Goal: Task Accomplishment & Management: Complete application form

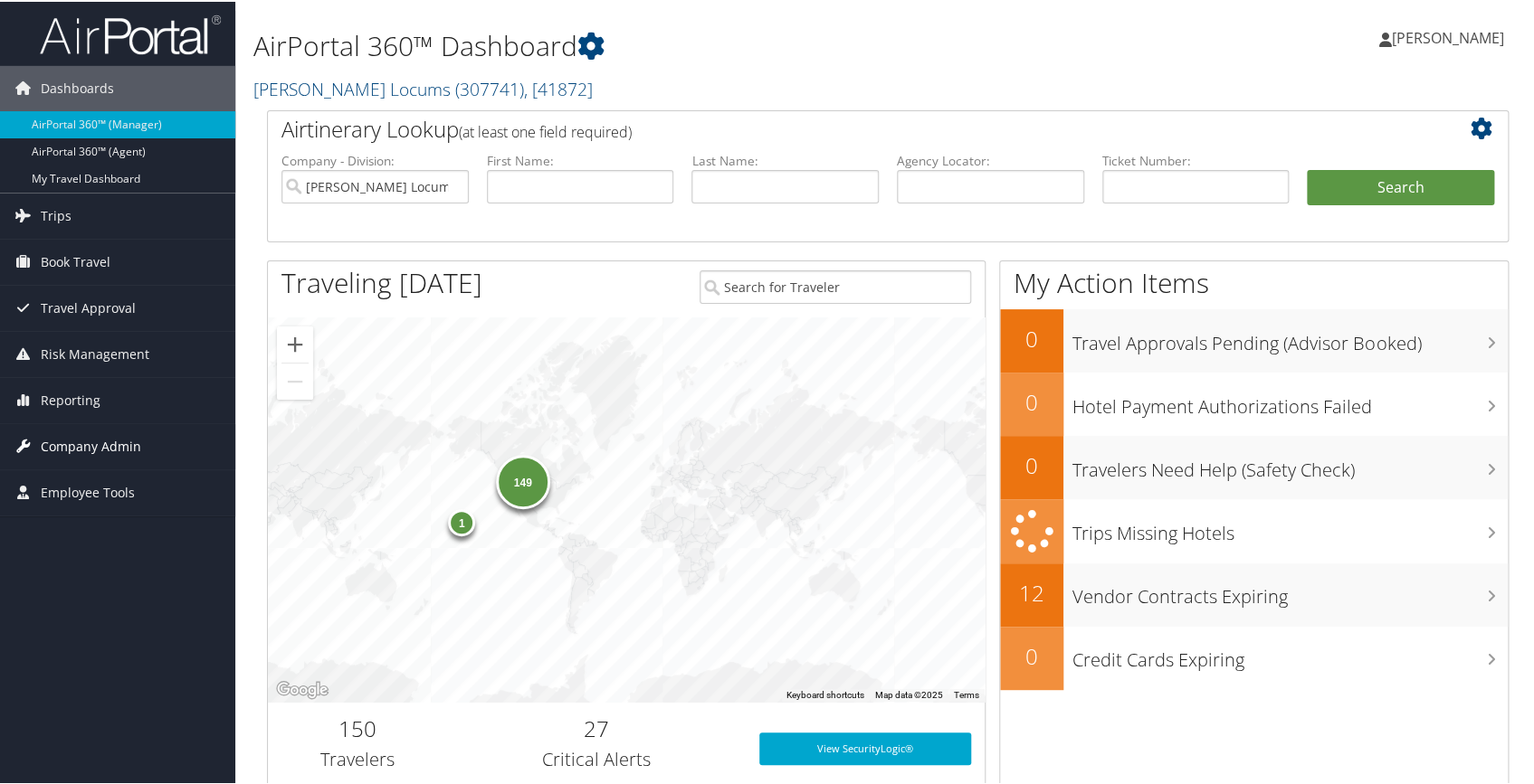
click at [109, 445] on span "Company Admin" at bounding box center [91, 445] width 100 height 45
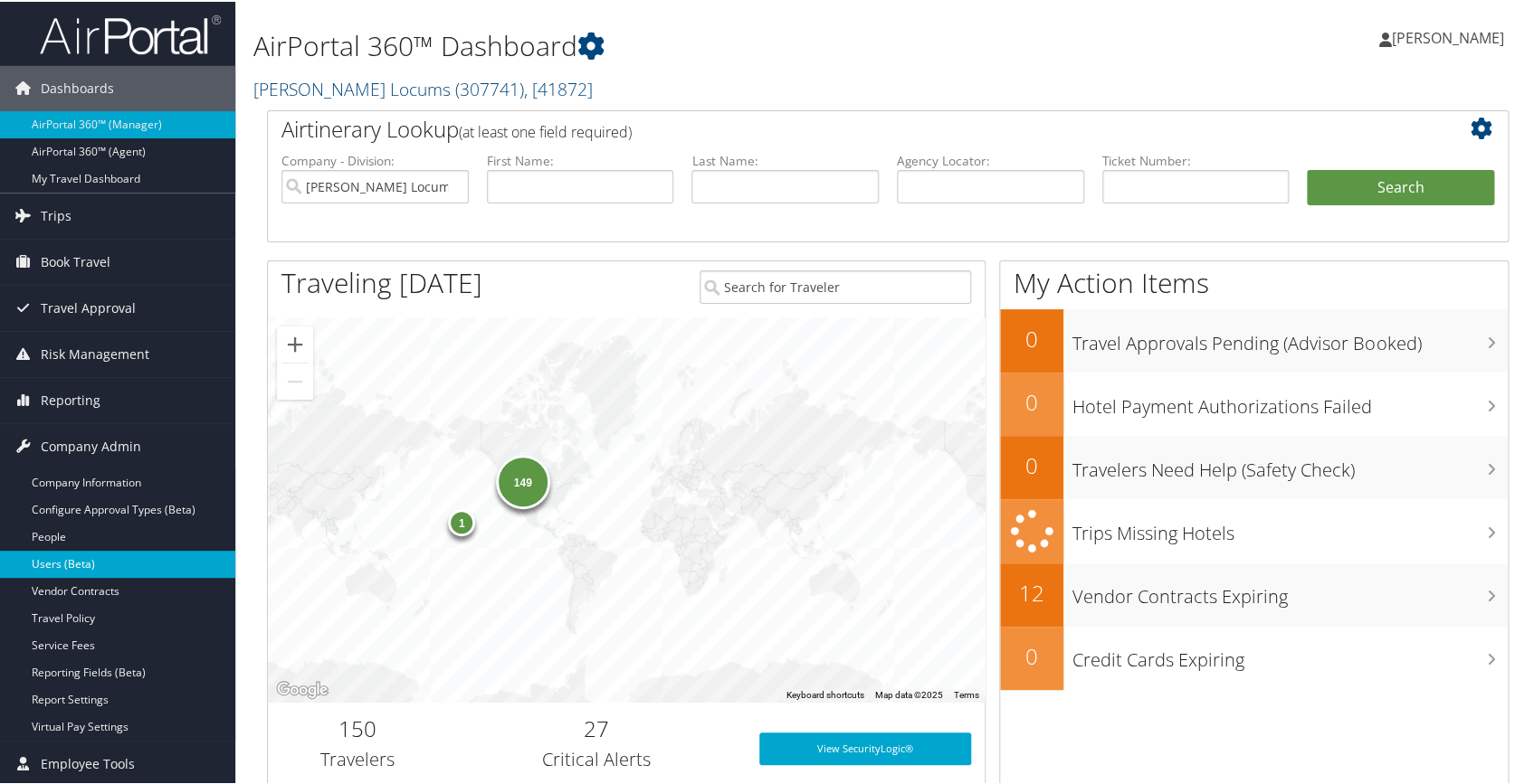
click at [69, 551] on link "Users (Beta)" at bounding box center [117, 562] width 235 height 27
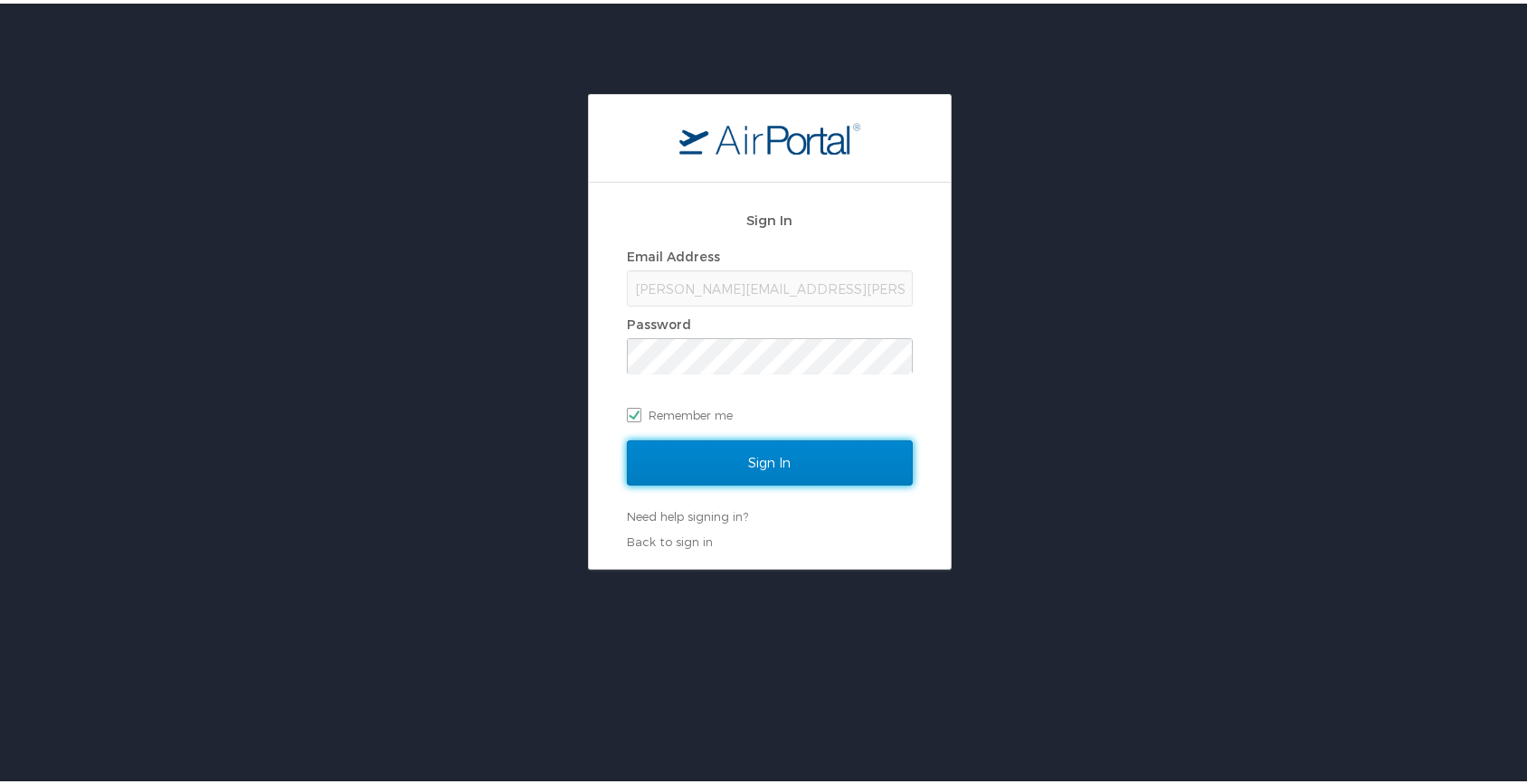
click at [742, 457] on input "Sign In" at bounding box center [770, 459] width 286 height 45
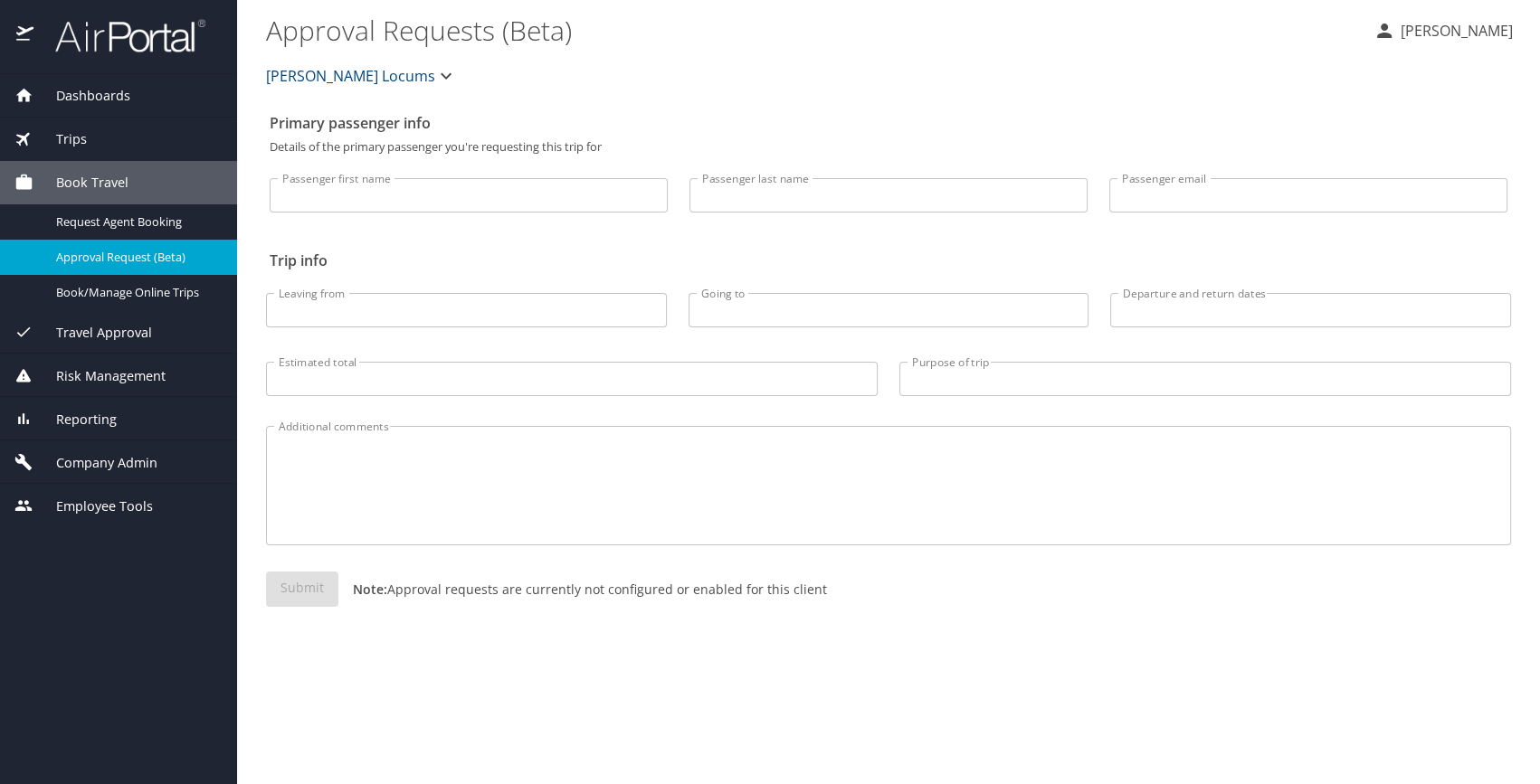
click at [80, 460] on span "Company Admin" at bounding box center [95, 462] width 123 height 20
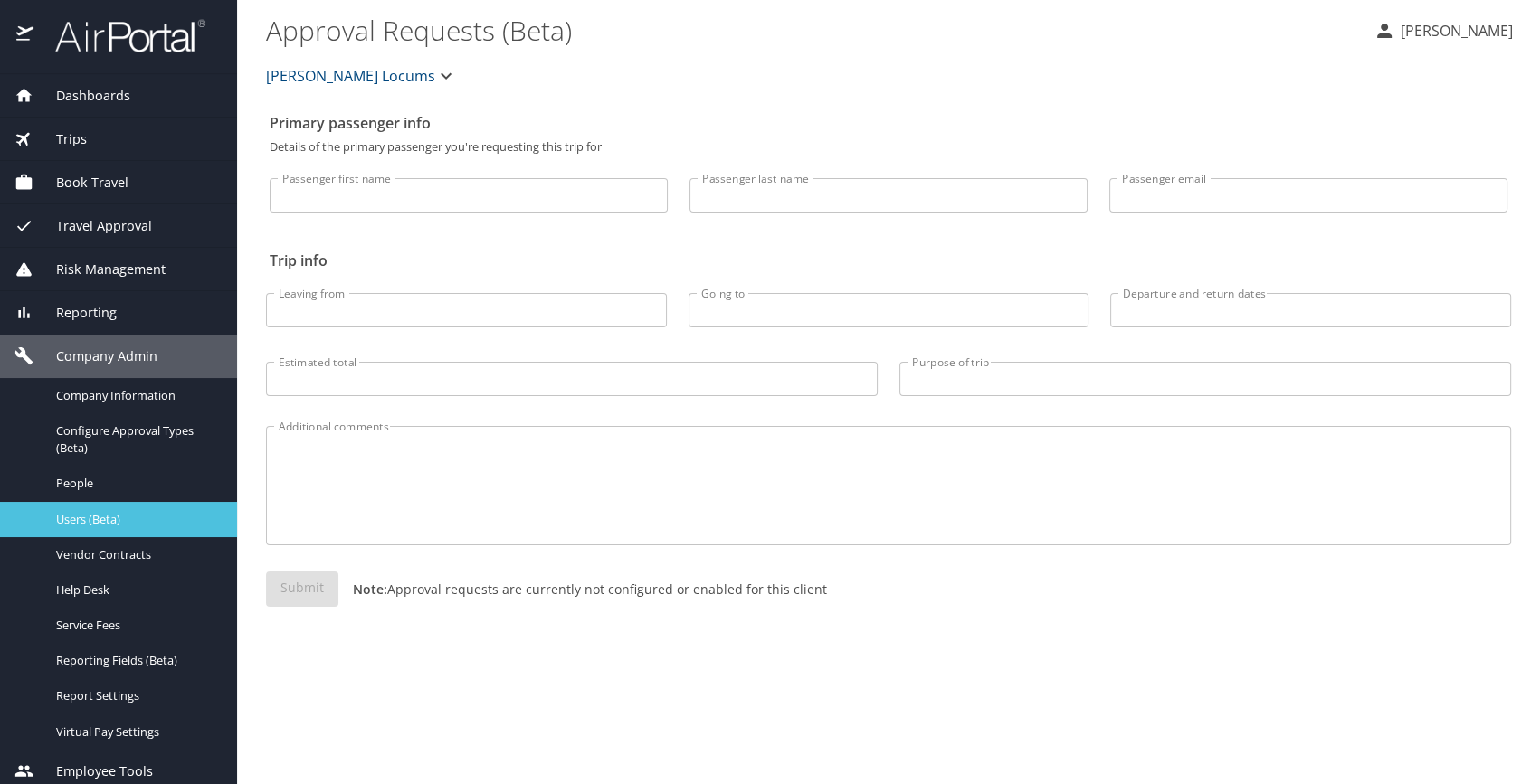
click at [123, 525] on span "Users (Beta)" at bounding box center [136, 519] width 159 height 17
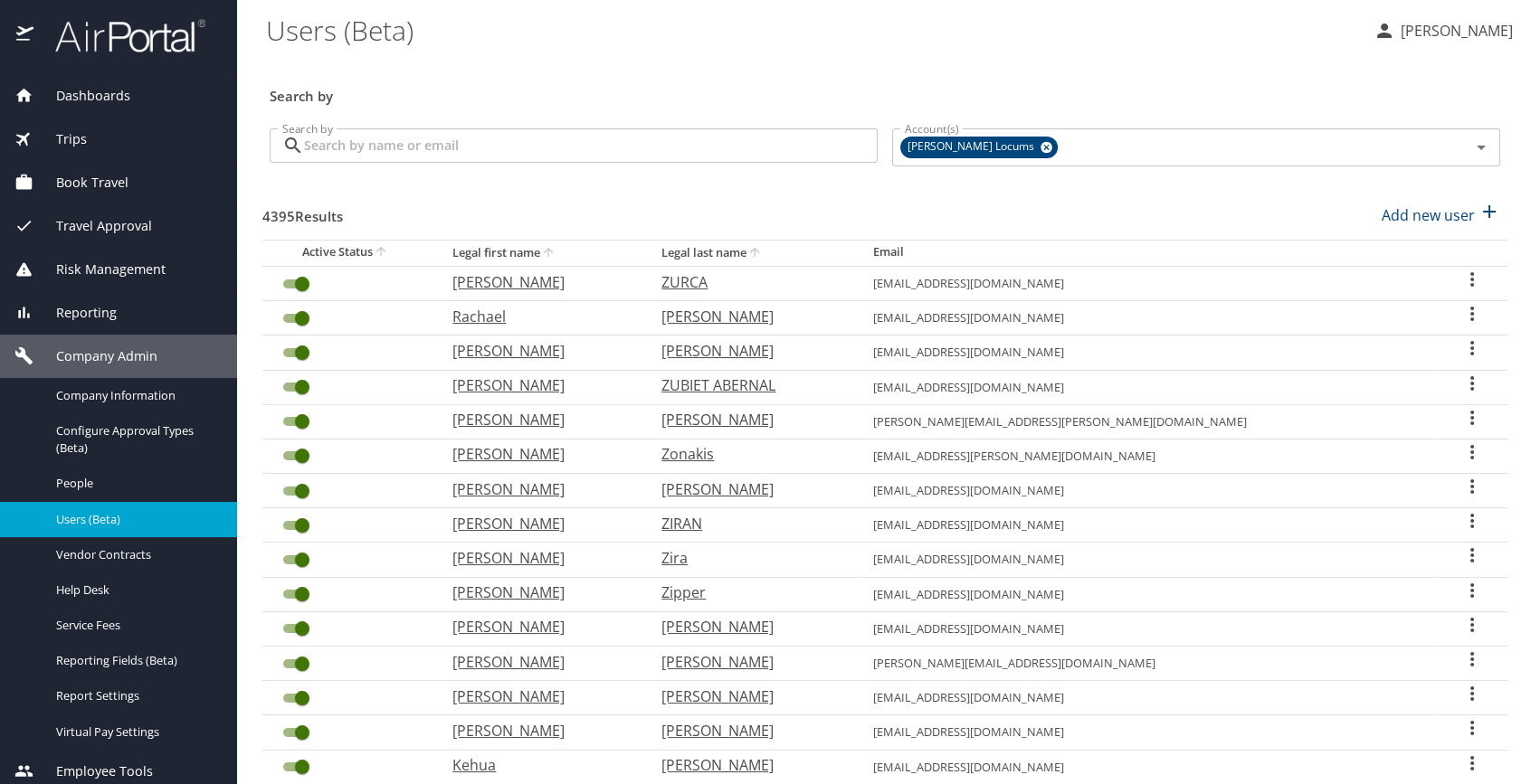
click at [605, 145] on input "Search by" at bounding box center [590, 145] width 574 height 35
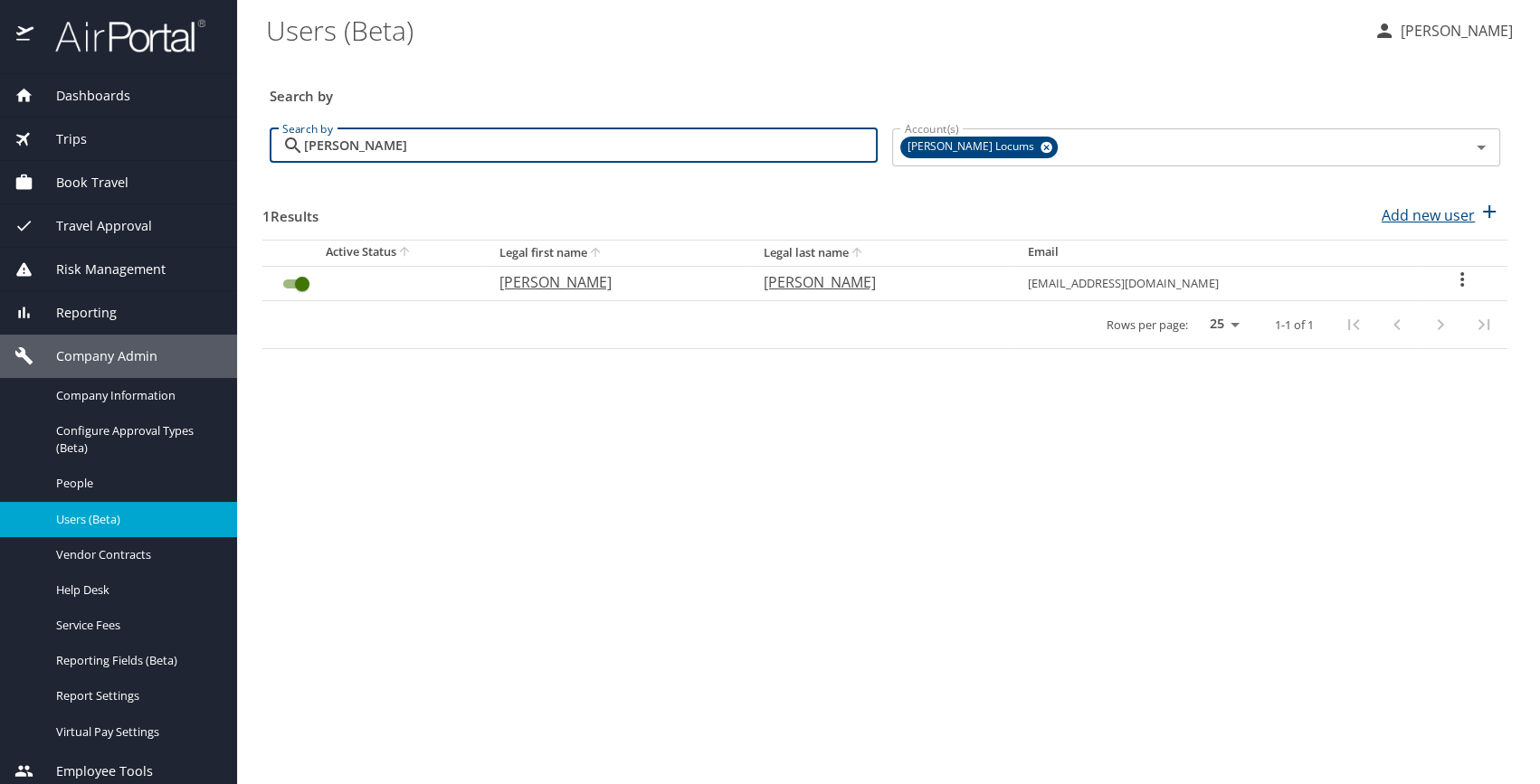
type input "tseng"
click at [1414, 214] on p "Add new user" at bounding box center [1429, 215] width 94 height 22
select select "US"
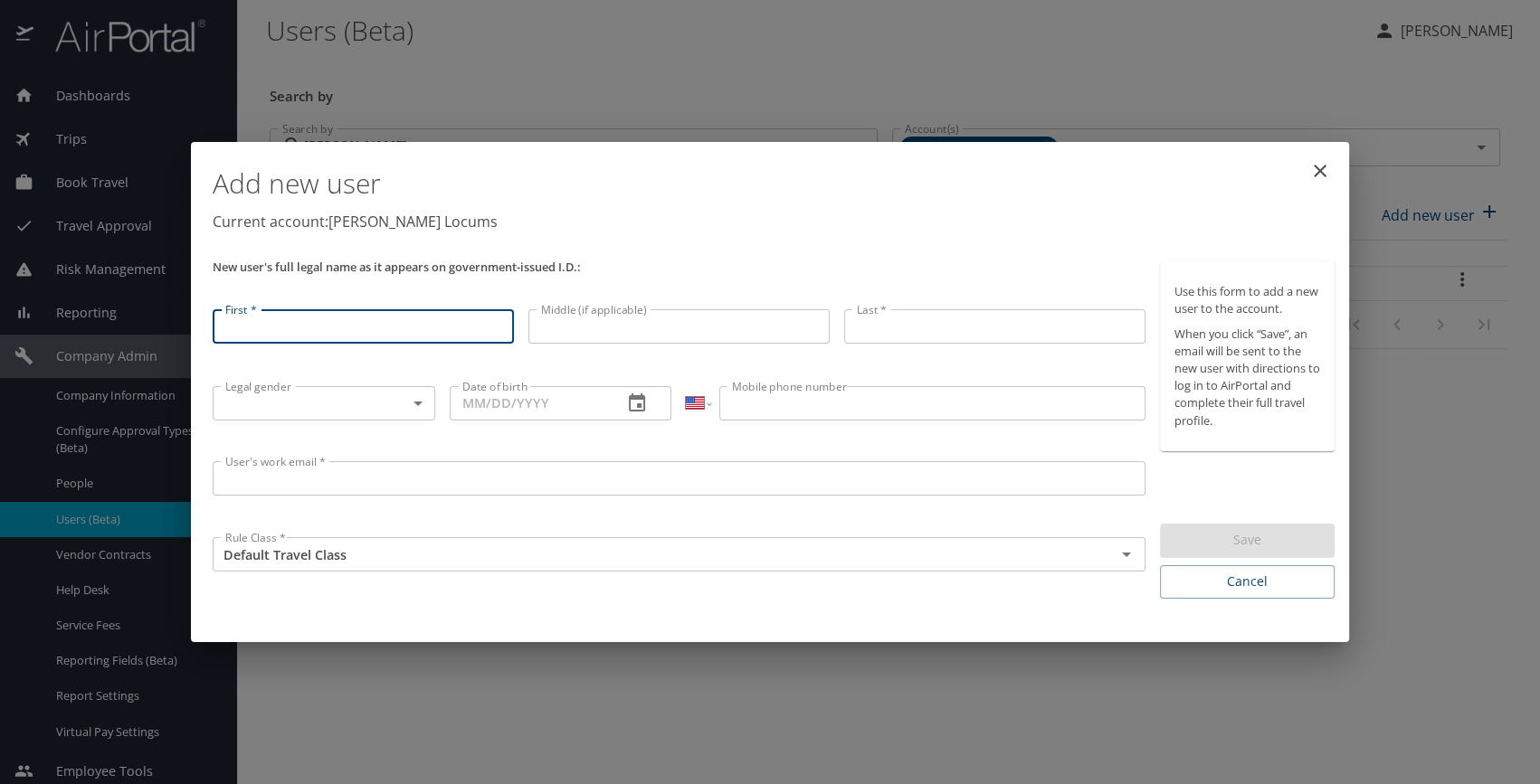
click at [366, 328] on input "First *" at bounding box center [363, 327] width 301 height 35
click at [376, 320] on input "First *" at bounding box center [363, 325] width 301 height 35
type input "Kelly"
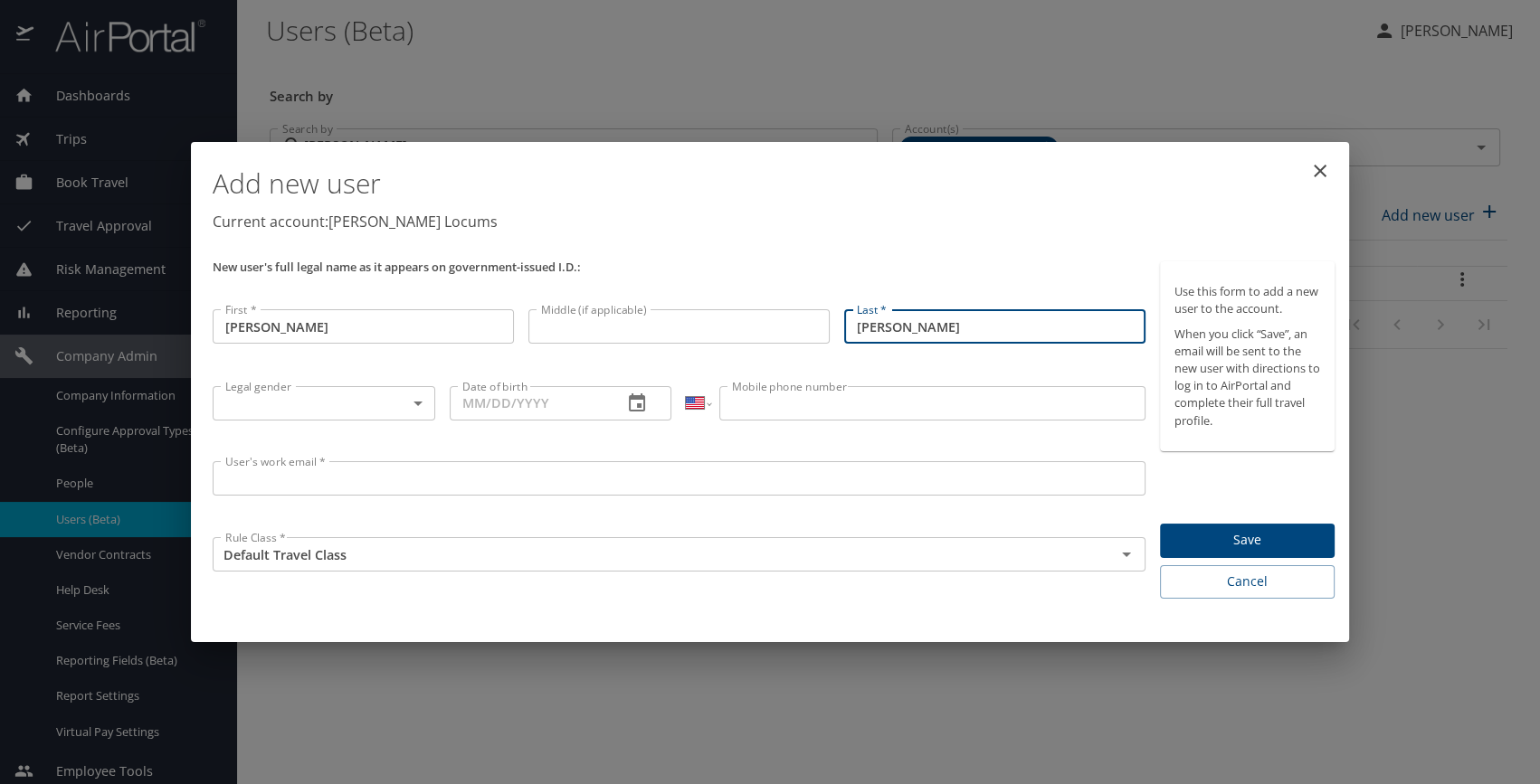
type input "Tseng"
click at [466, 391] on input "Date of birth" at bounding box center [530, 403] width 159 height 35
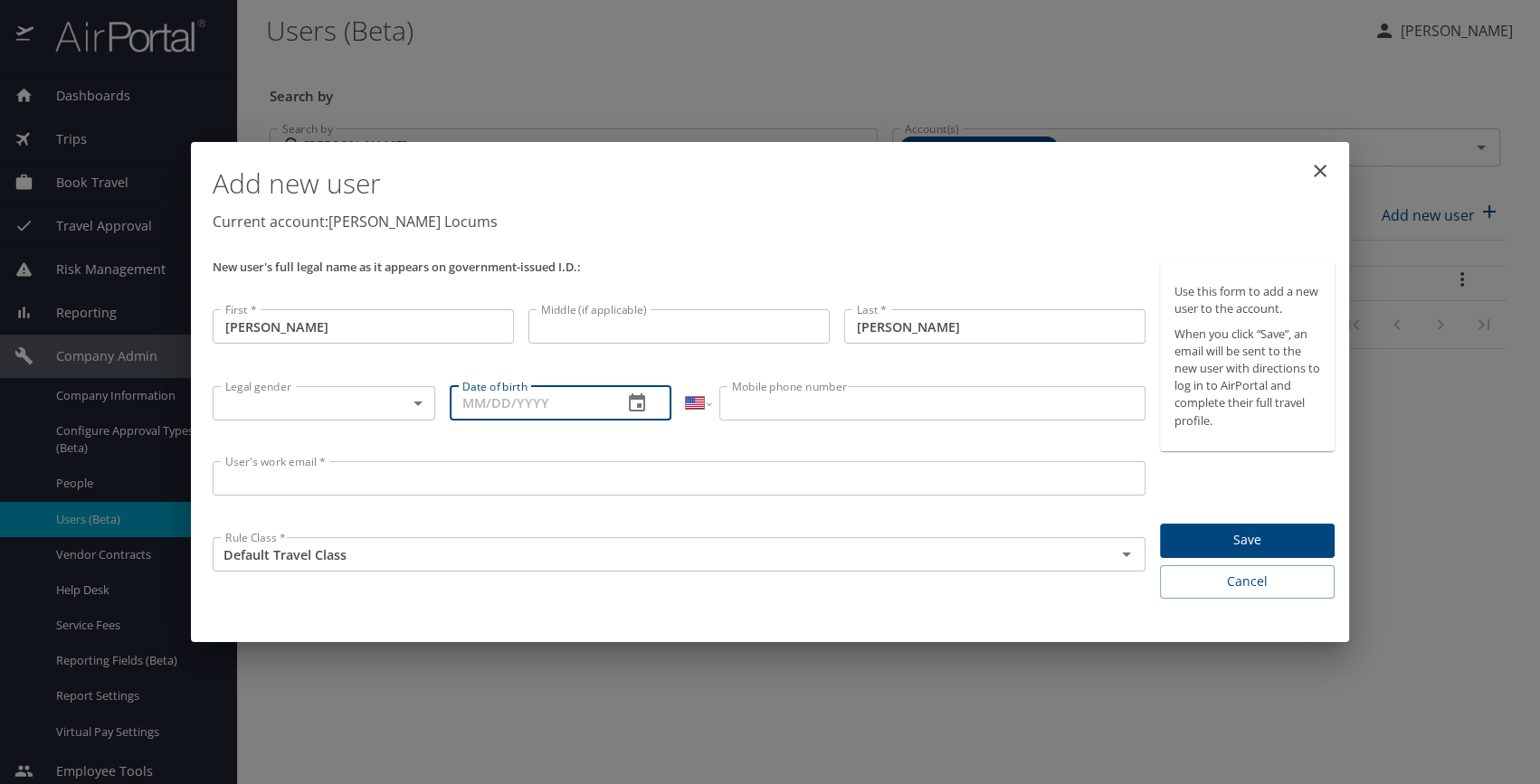
paste input "04/24/1989"
type input "04/24/1989"
click at [304, 417] on body "Dashboards AirPortal 360™ Manager My Travel Dashboard Trips Airtinerary® Lookup…" at bounding box center [770, 392] width 1540 height 784
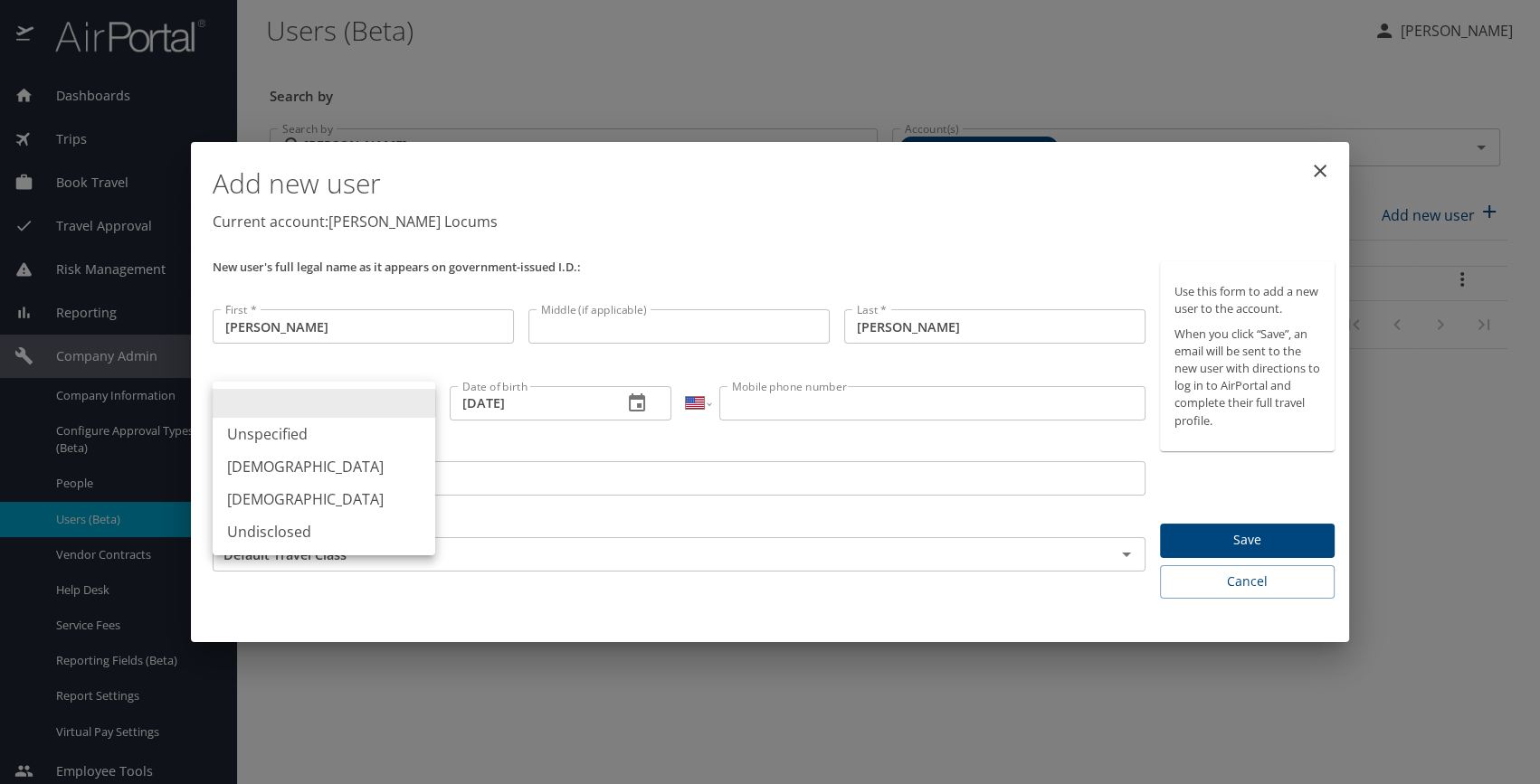
click at [269, 502] on li "Female" at bounding box center [324, 499] width 223 height 33
type input "Female"
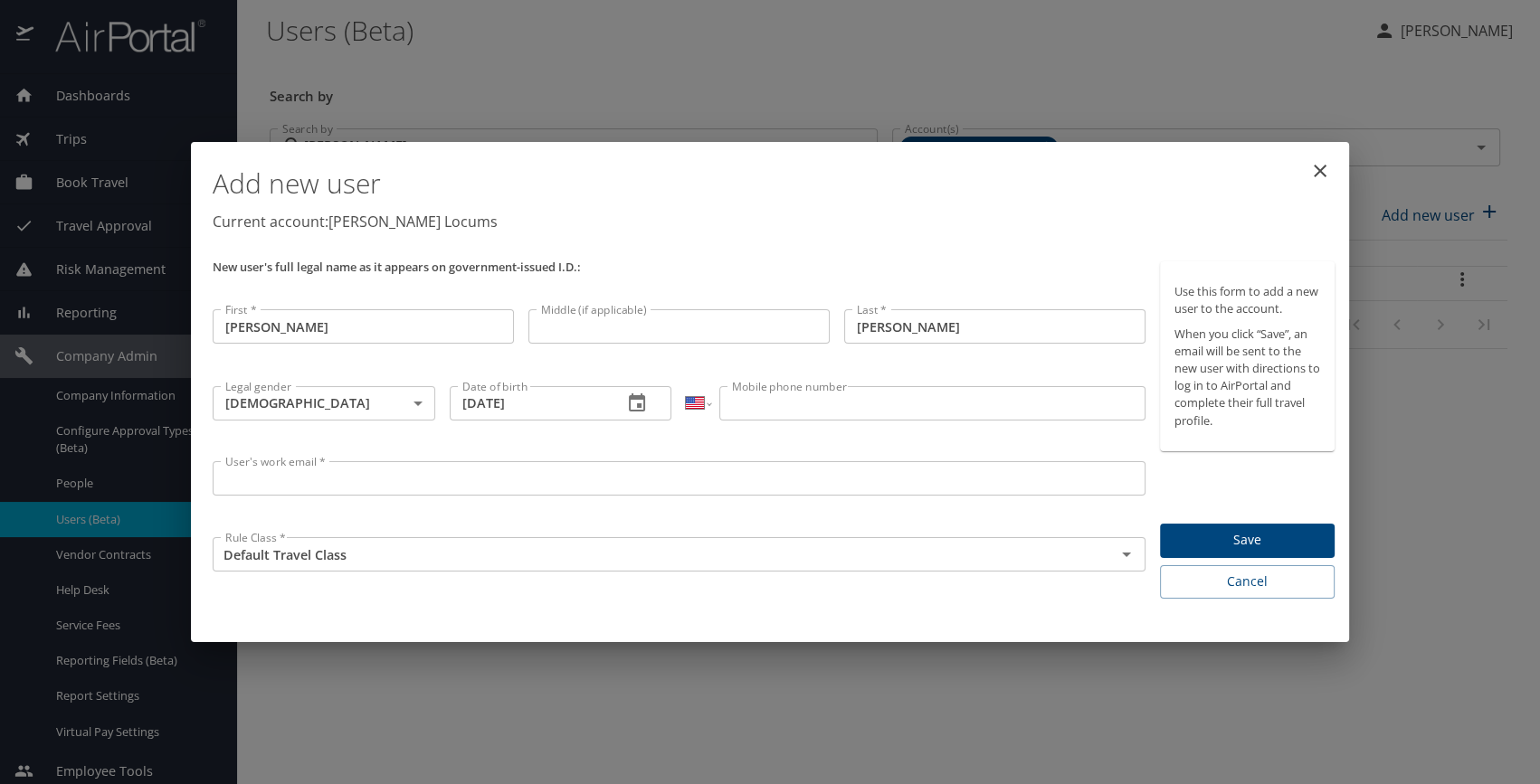
click at [611, 484] on input "User's work email *" at bounding box center [678, 478] width 933 height 35
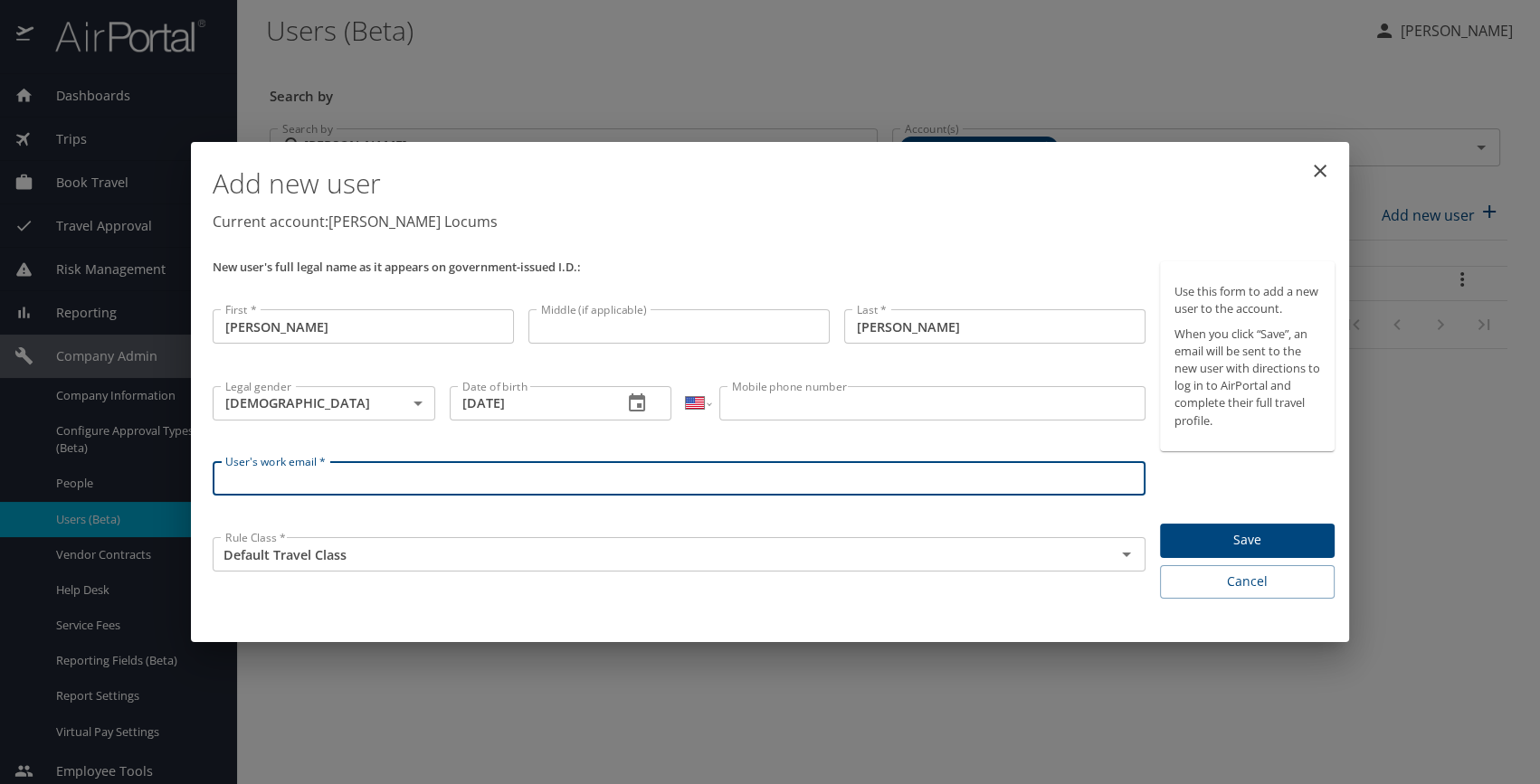
paste input "kellytsengmd@gmail.com"
type input "kellytsengmd@gmail.com"
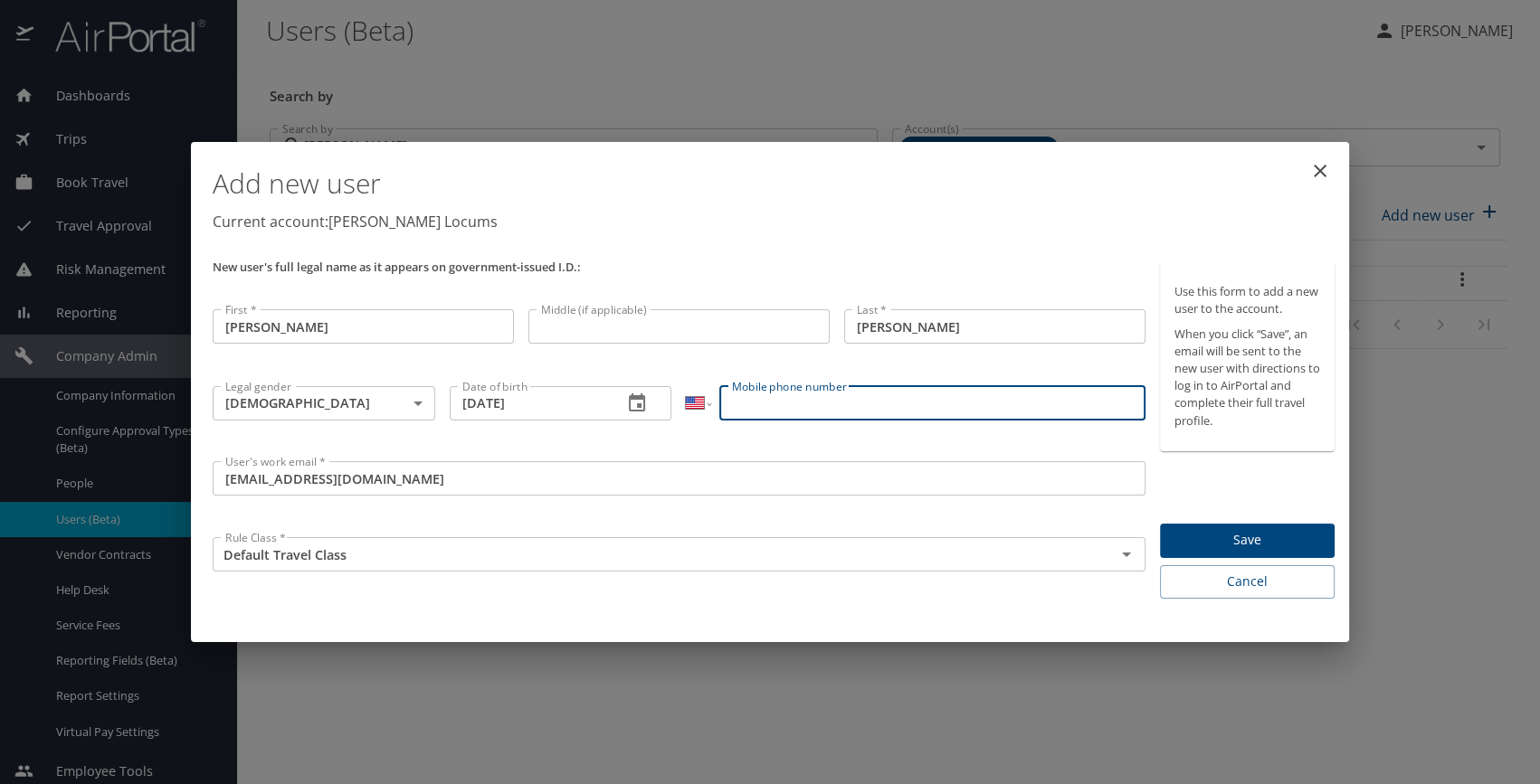
click at [959, 399] on input "Mobile phone number" at bounding box center [932, 403] width 425 height 35
paste input "(626) 478-8616"
type input "(626) 478-8616"
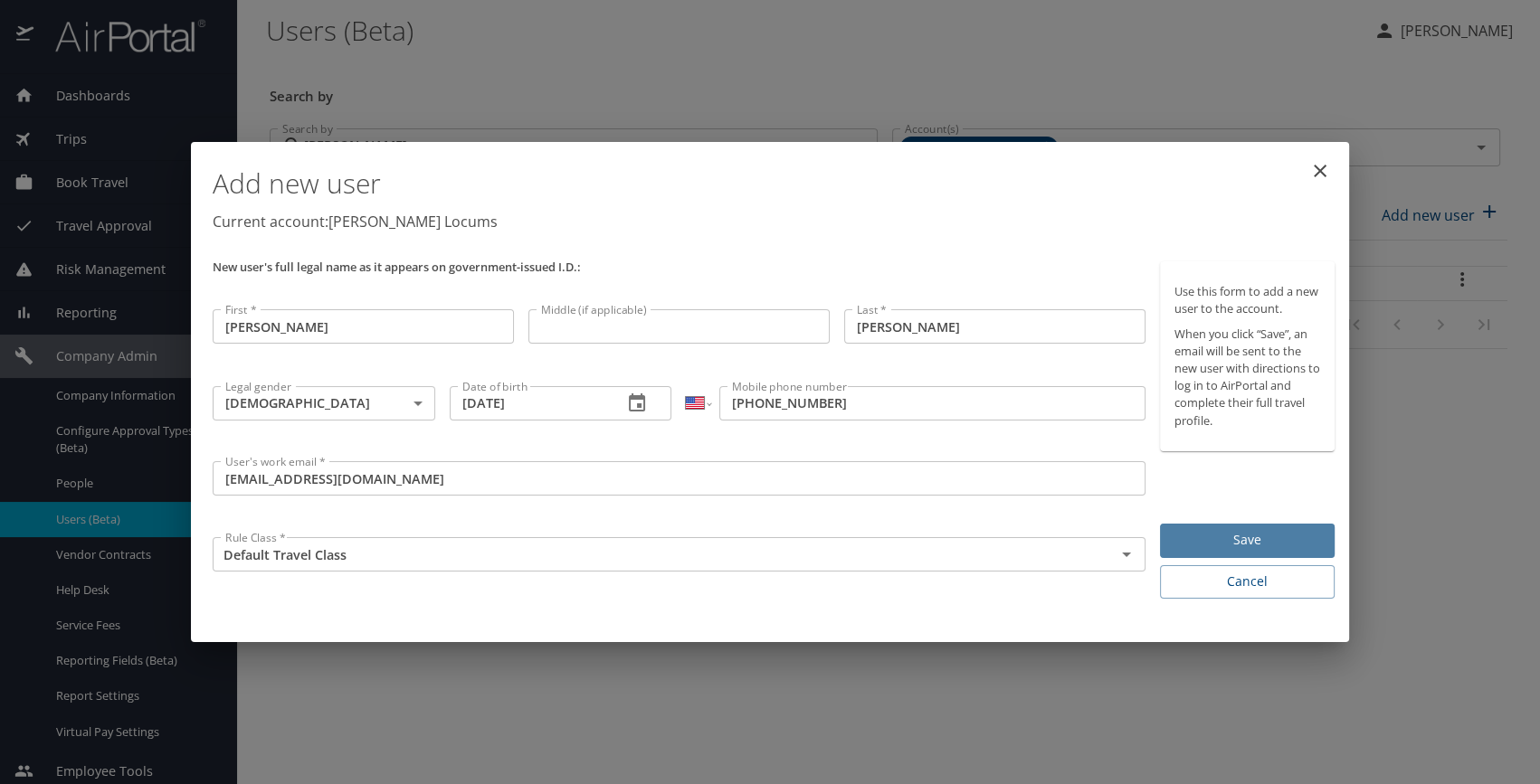
click at [1240, 540] on span "Save" at bounding box center [1247, 541] width 146 height 22
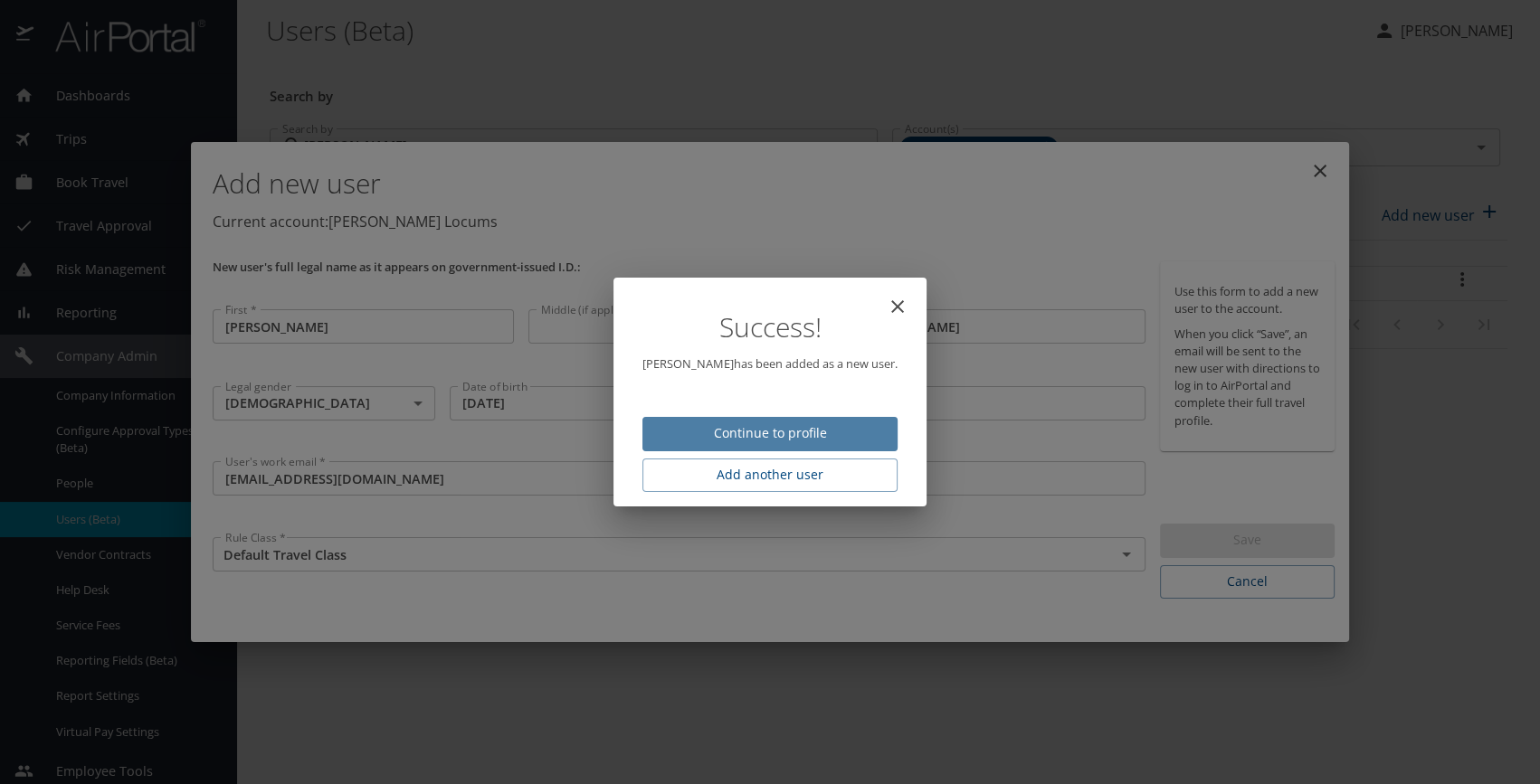
click at [783, 433] on span "Continue to profile" at bounding box center [770, 434] width 226 height 22
select select "US"
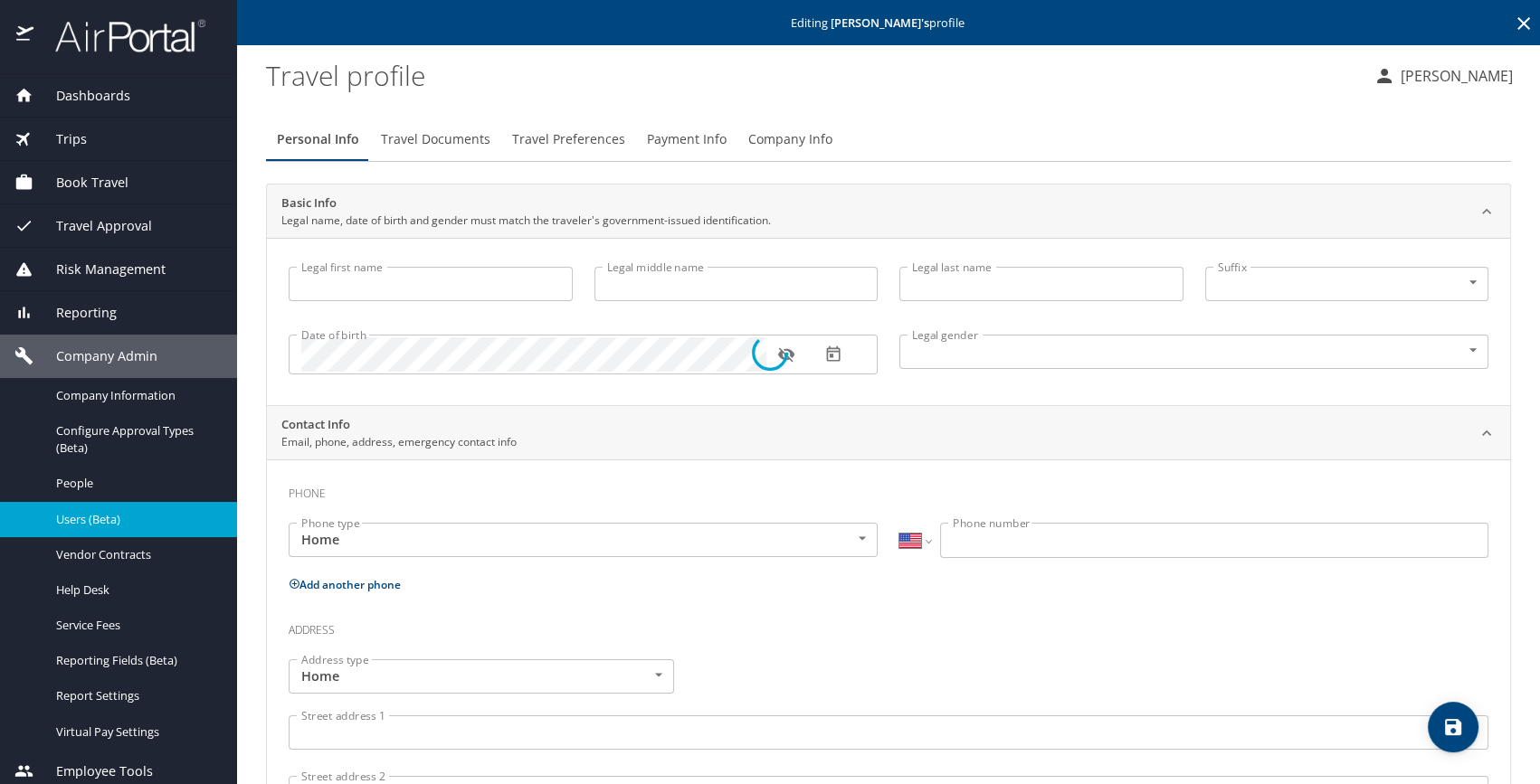
type input "Kelly"
type input "Tseng"
type input "Female"
select select "US"
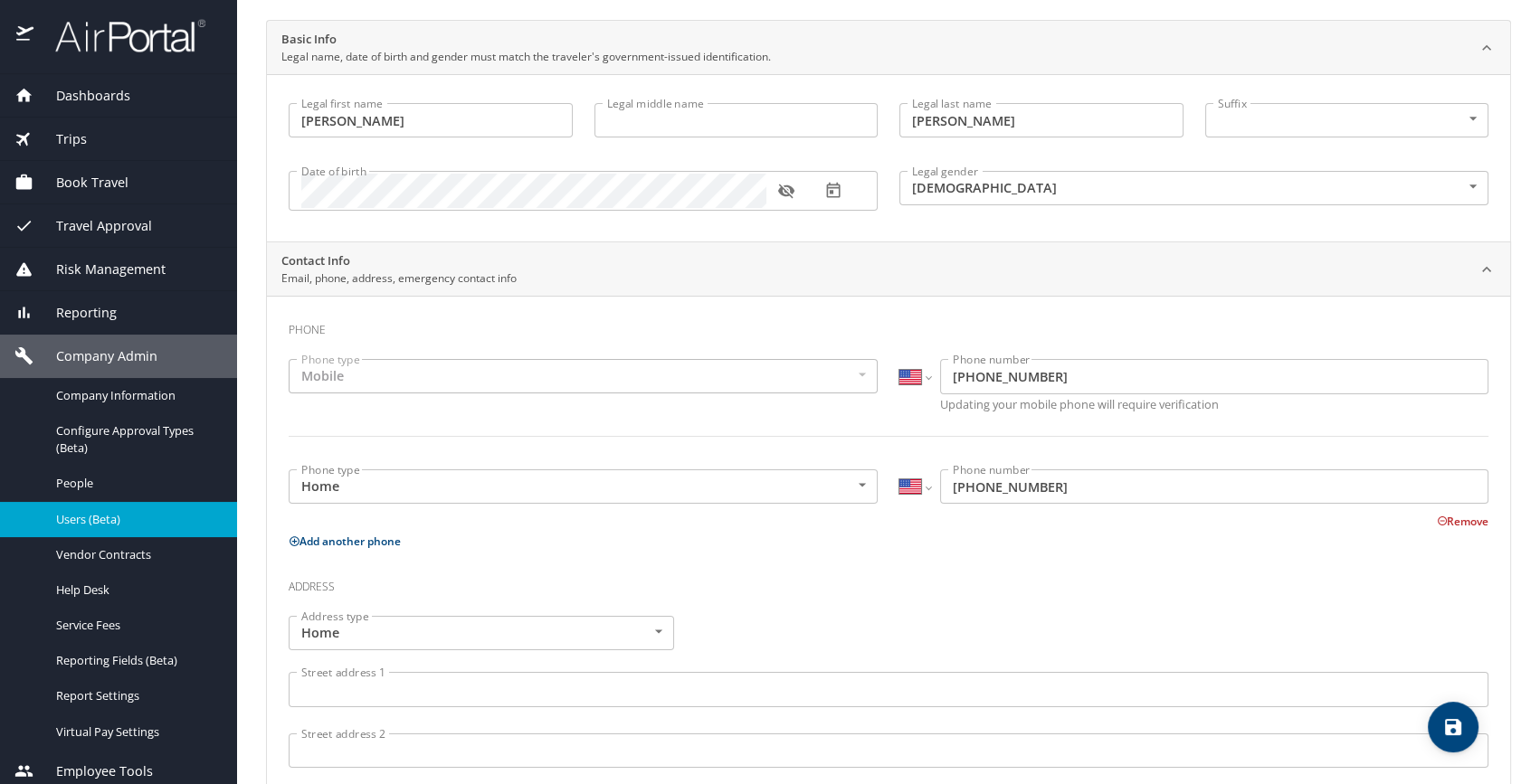
scroll to position [493, 0]
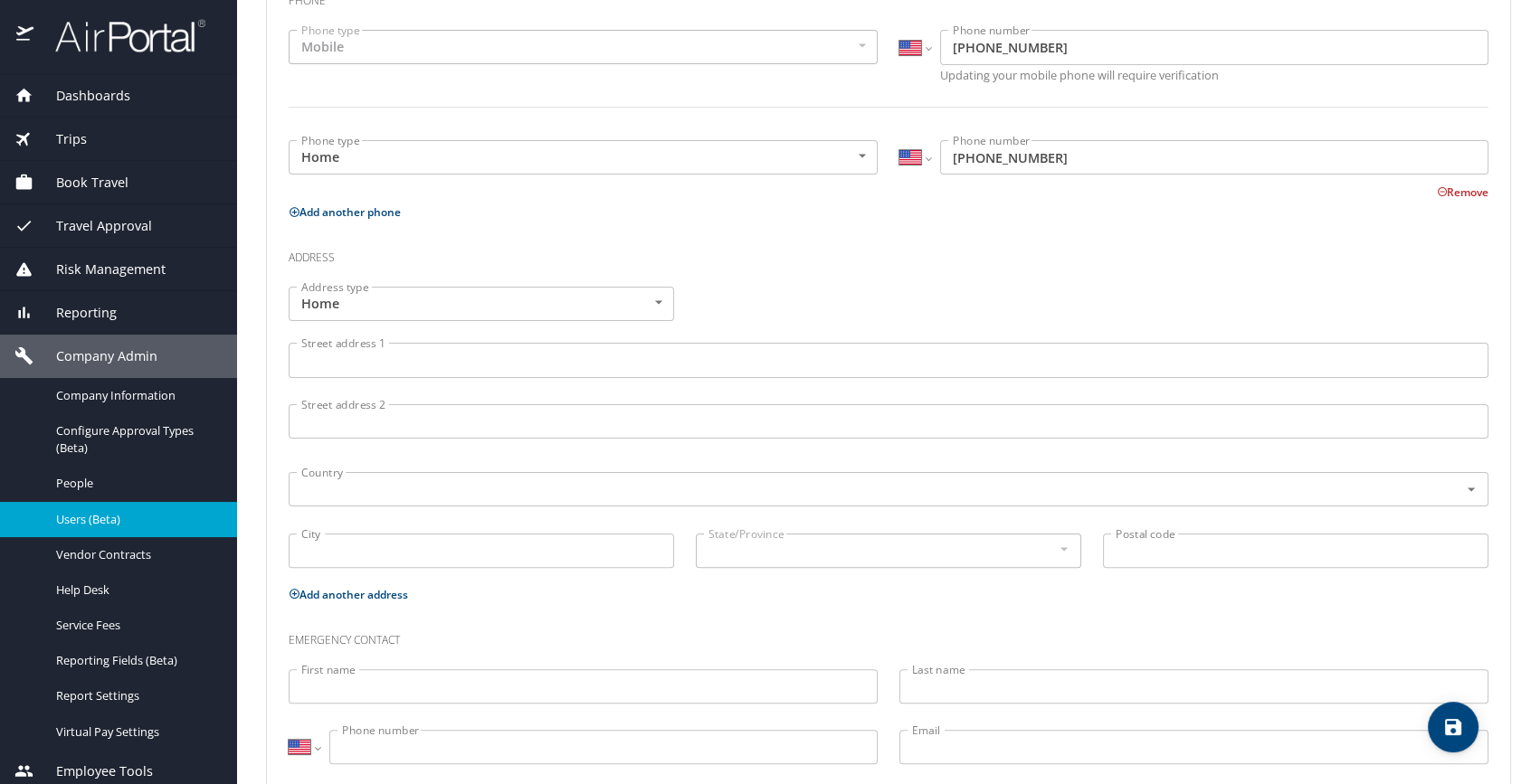
click at [335, 366] on input "Street address 1" at bounding box center [888, 359] width 1199 height 35
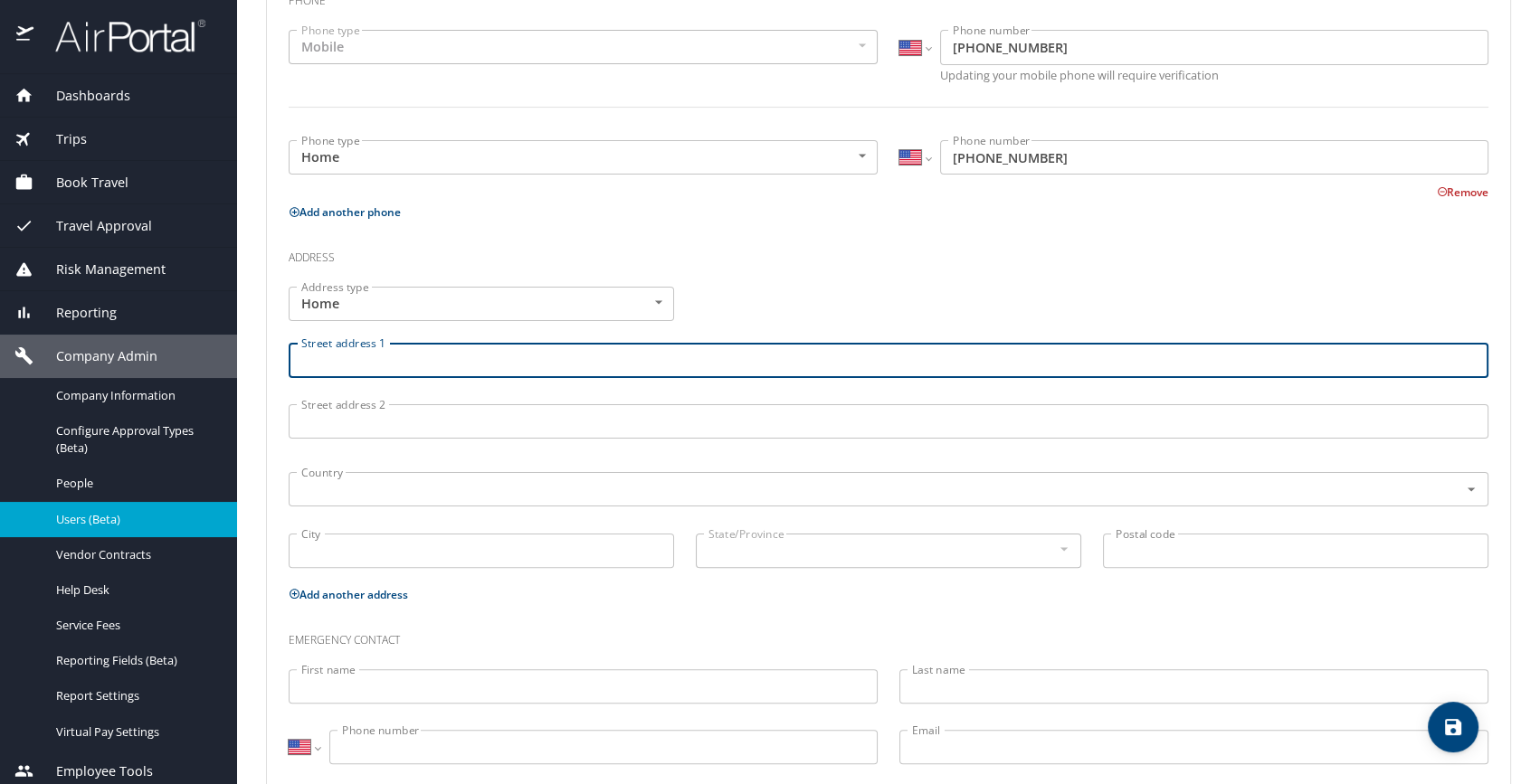
paste input "1044 N LAWRENCE AVENUE"
type input "1044 N LAWRENCE AVENUE"
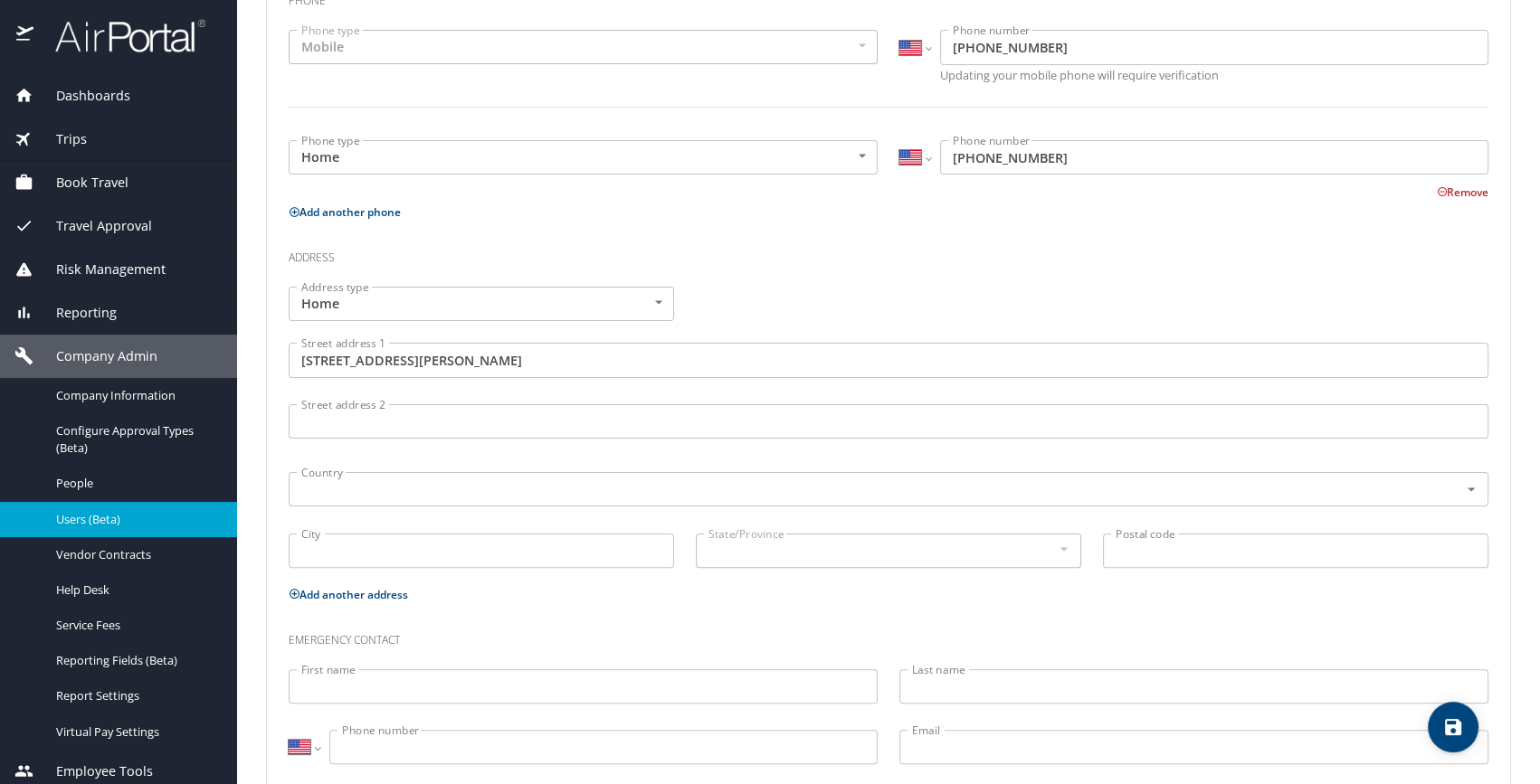
click at [327, 556] on input "City" at bounding box center [481, 551] width 385 height 35
paste input "ROSEMEAD"
type input "ROSEMEAD"
click at [1053, 548] on div at bounding box center [1063, 548] width 20 height 22
click at [446, 488] on input "text" at bounding box center [862, 489] width 1136 height 23
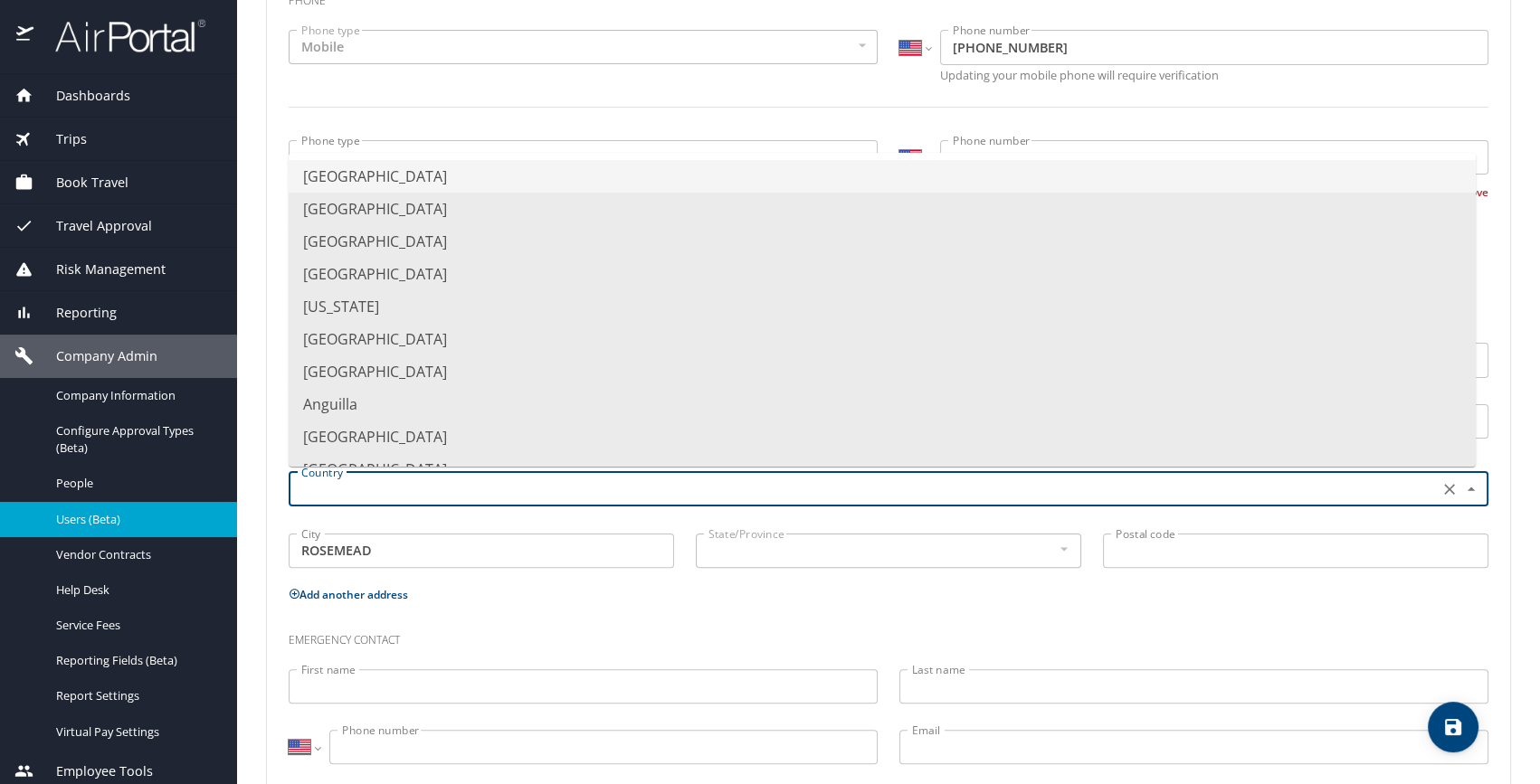
click at [342, 179] on li "United States of America" at bounding box center [881, 176] width 1187 height 33
type input "United States of America"
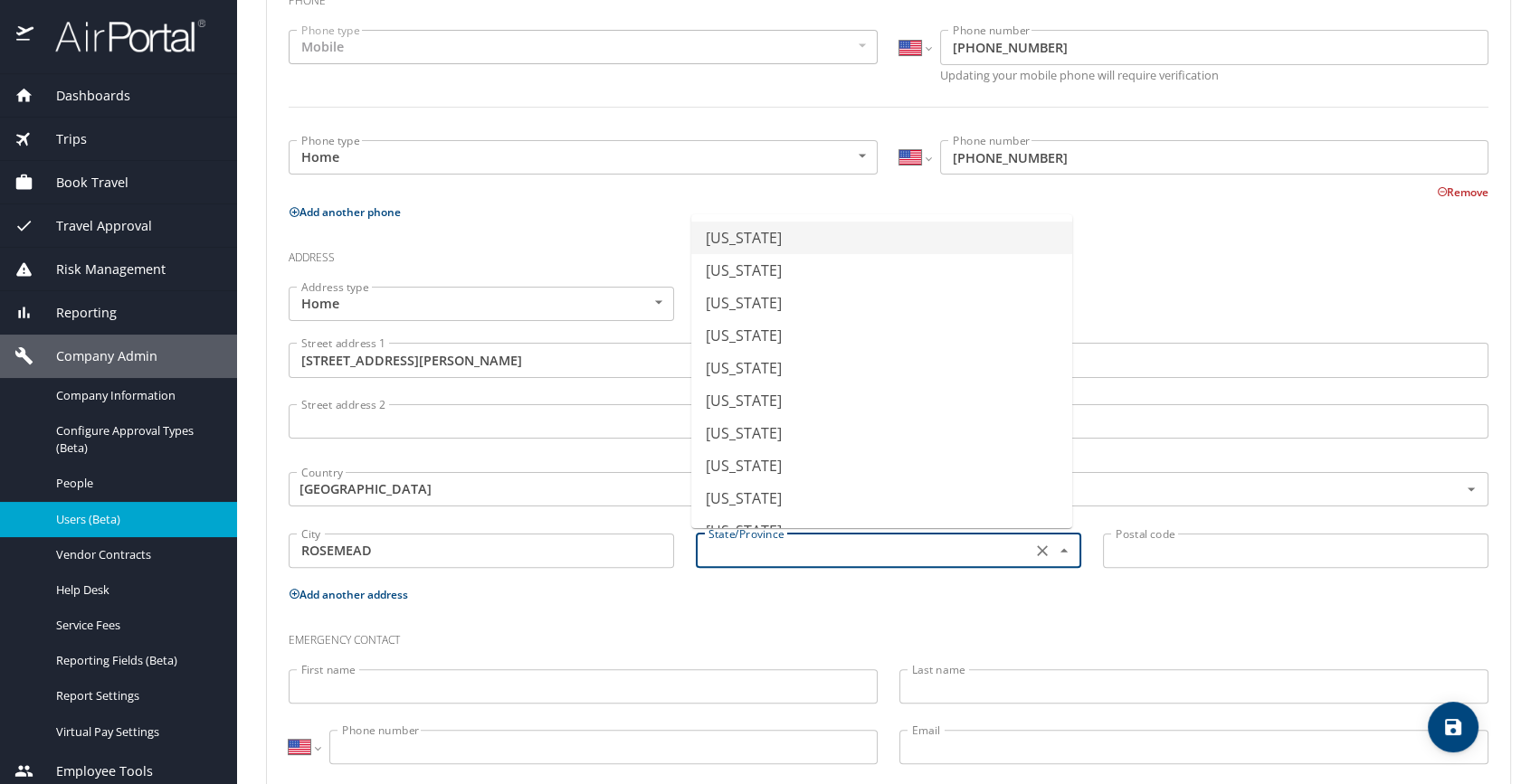
click at [809, 555] on input "text" at bounding box center [861, 550] width 321 height 23
click at [777, 239] on li "California" at bounding box center [881, 238] width 381 height 33
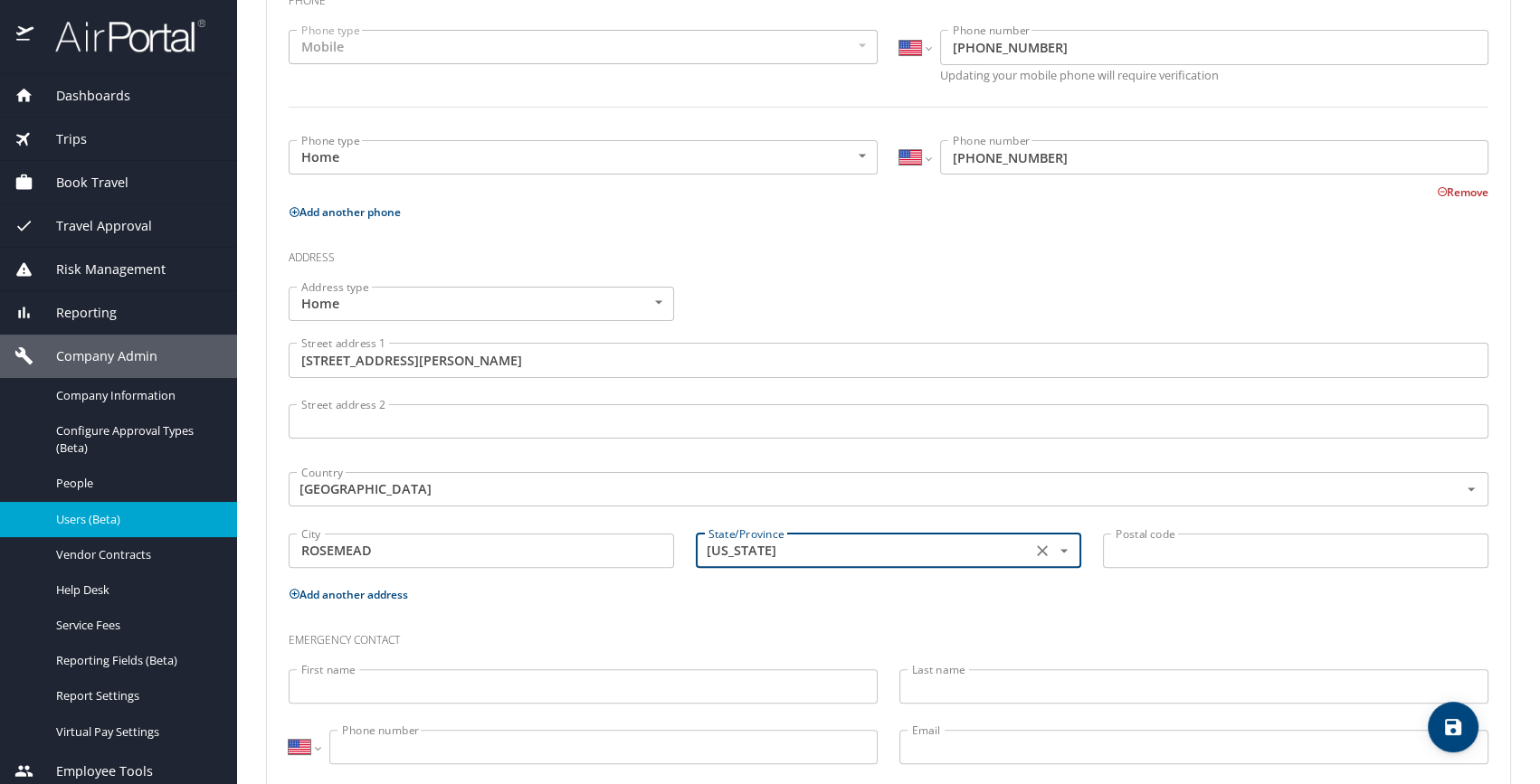
type input "California"
click at [1149, 559] on input "Postal code" at bounding box center [1296, 551] width 385 height 35
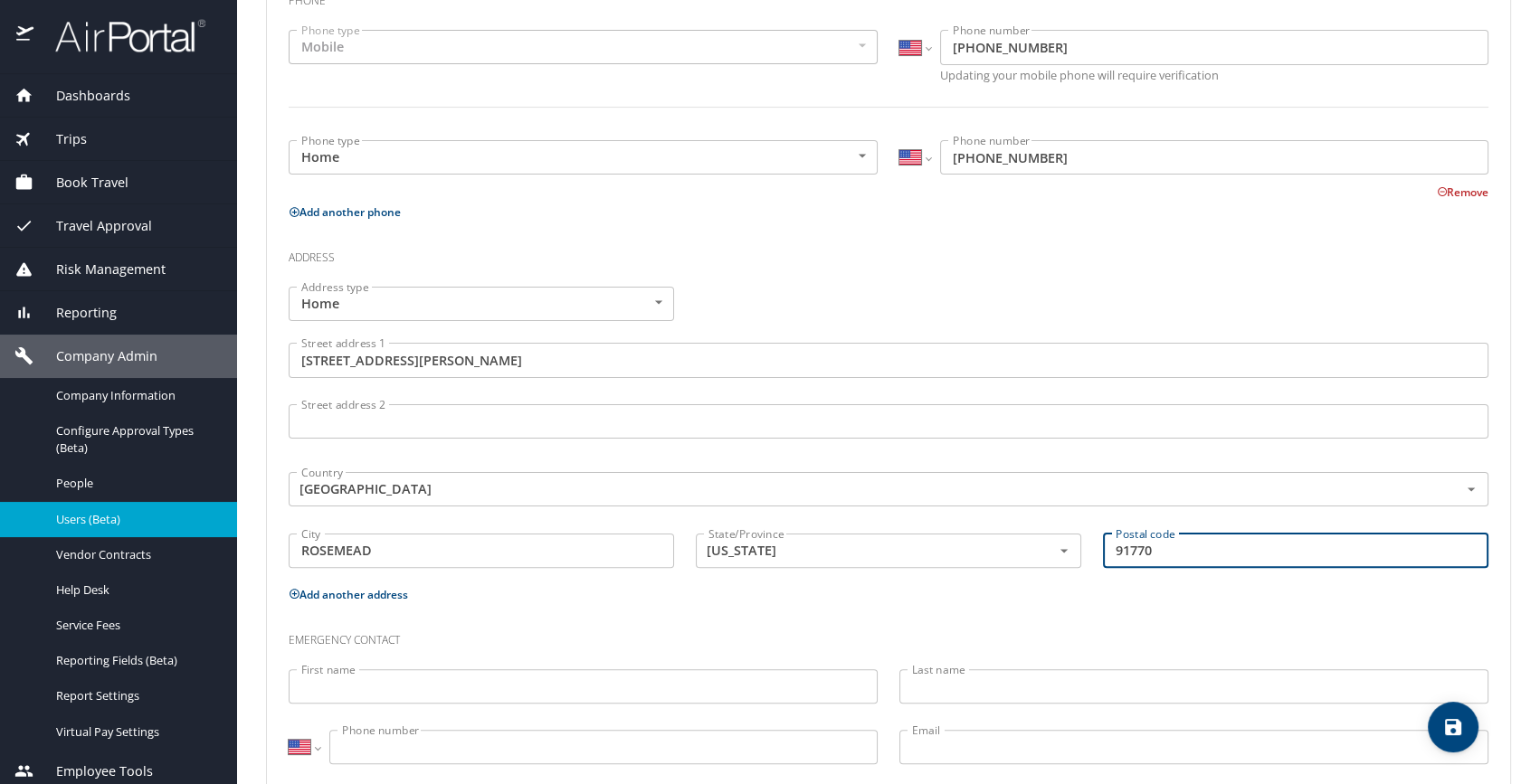
scroll to position [530, 0]
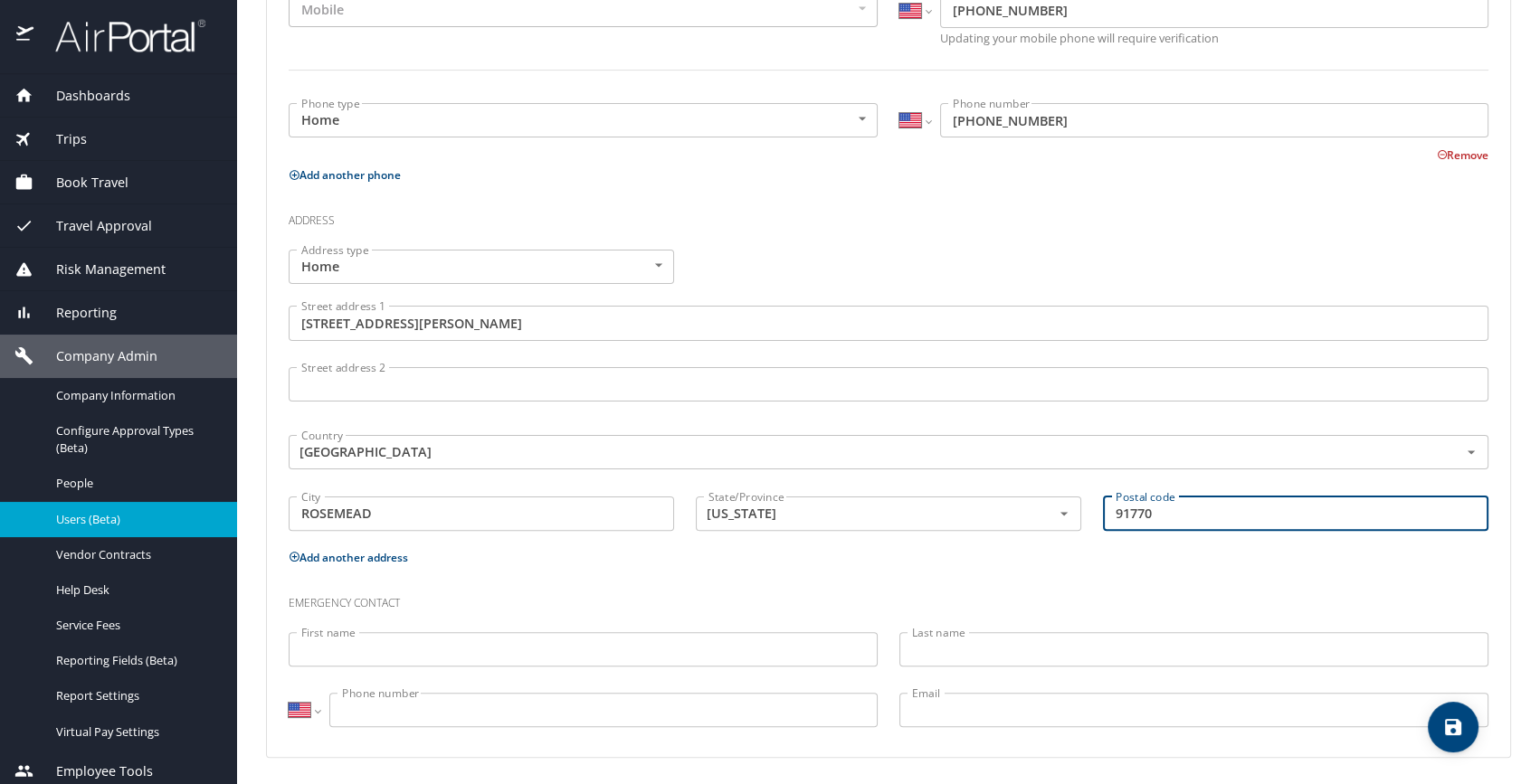
type input "91770"
click at [1444, 724] on icon "save" at bounding box center [1452, 727] width 22 height 22
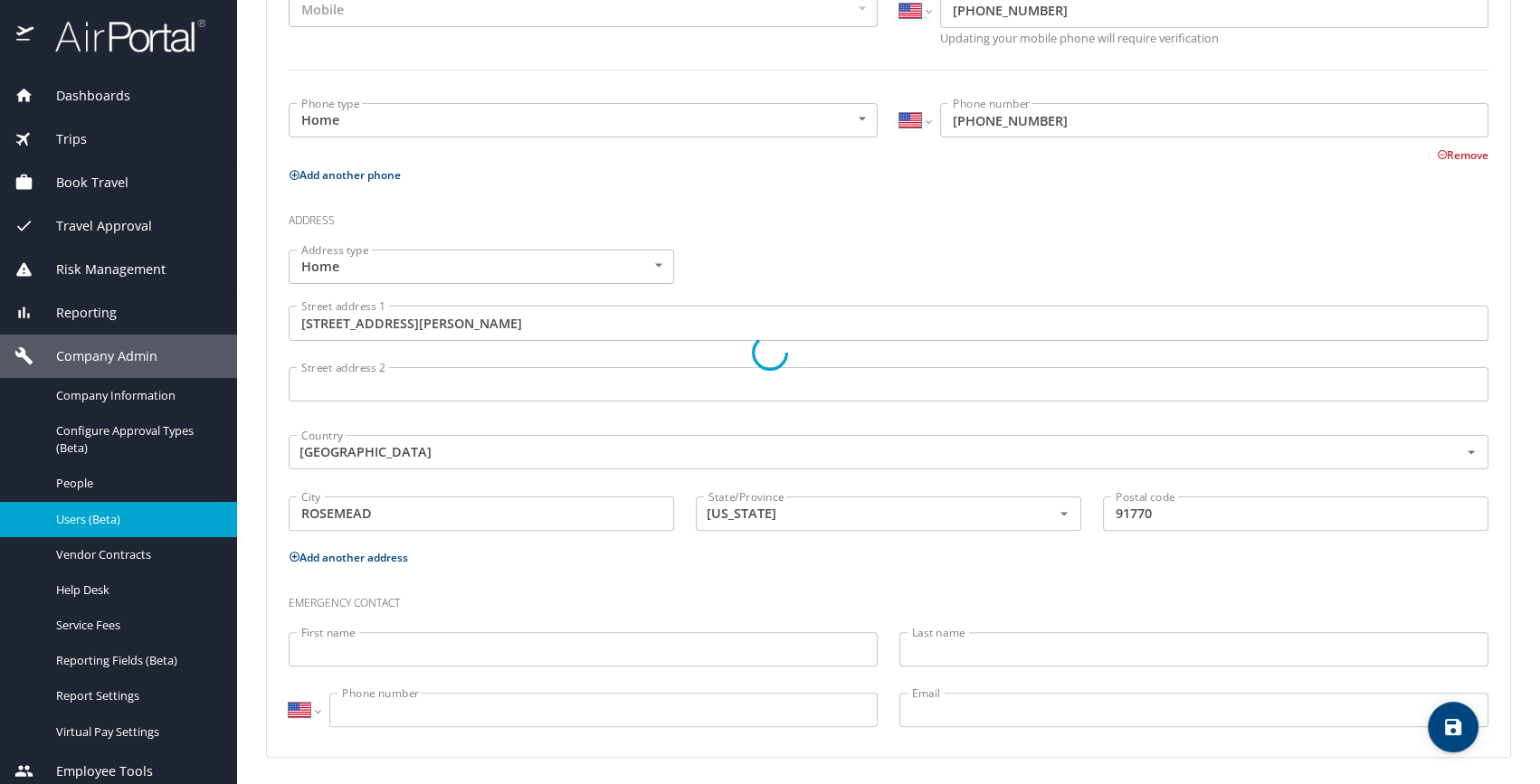
select select "US"
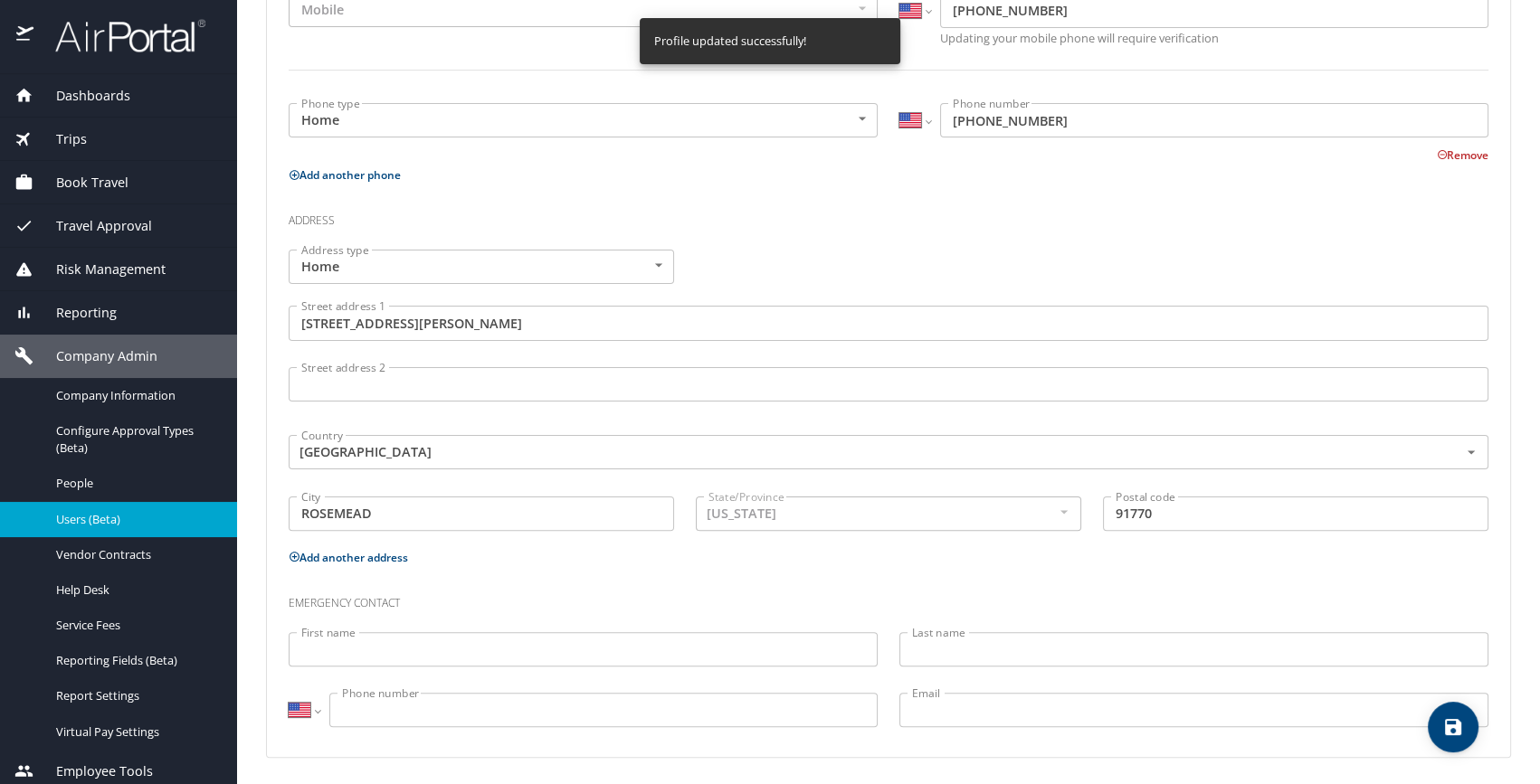
select select "US"
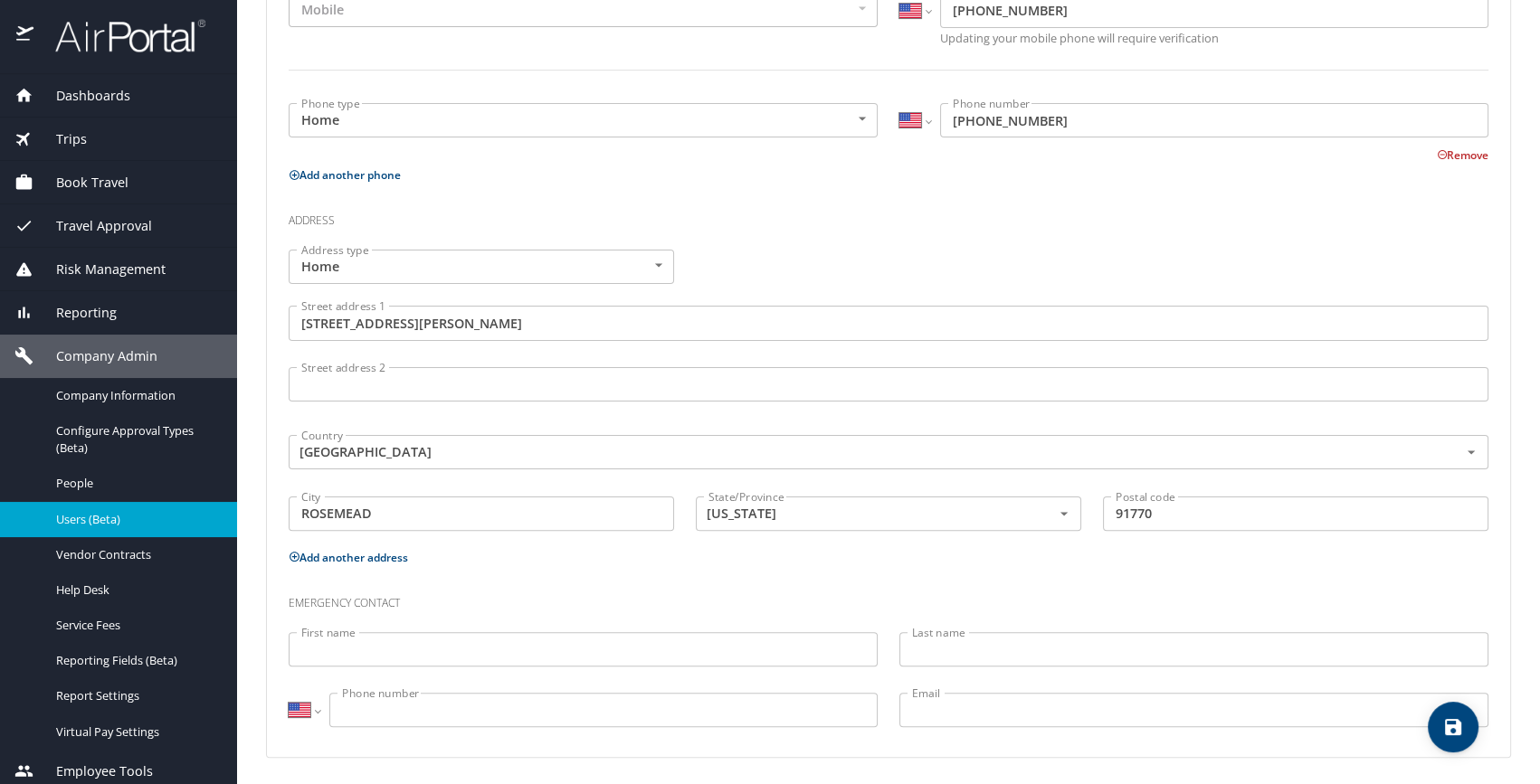
click at [894, 265] on div "Address type Home Home Address type Street address 1 1044 N LAWRENCE AVENUE Str…" at bounding box center [888, 392] width 1221 height 307
